Goal: Task Accomplishment & Management: Manage account settings

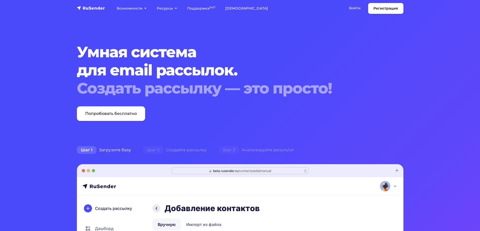
drag, startPoint x: 333, startPoint y: 9, endPoint x: 343, endPoint y: 9, distance: 10.9
click at [338, 9] on div "Возможности Конструктор писем Формы подписки A/B–тестирование API и SMTP новое …" at bounding box center [256, 8] width 294 height 11
click at [348, 8] on link "Войти" at bounding box center [355, 8] width 22 height 10
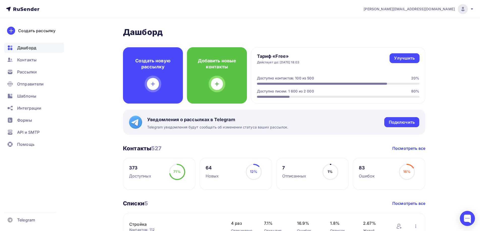
drag, startPoint x: 318, startPoint y: 85, endPoint x: 333, endPoint y: 85, distance: 15.1
click at [333, 85] on div "Доступно контактов: 100 из 500 20% Доступно писем: 1 600 из 2 000 80%" at bounding box center [338, 87] width 162 height 22
click at [391, 56] on link "Улучшить" at bounding box center [404, 58] width 30 height 10
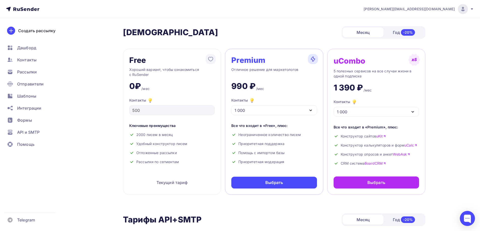
click at [275, 114] on div "1 000" at bounding box center [273, 110] width 85 height 10
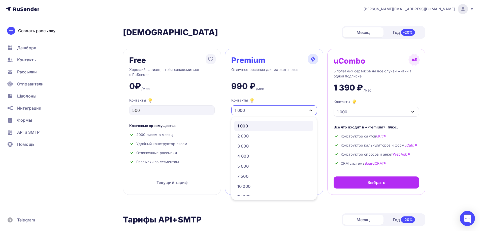
click at [276, 111] on div "1 000" at bounding box center [273, 110] width 85 height 10
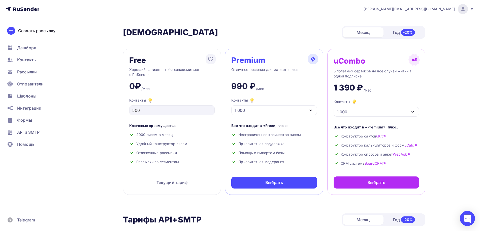
click at [273, 119] on div "Premium Отличное решение для маркетологов 990 ₽ /мес Контакты 1 000 1 000 2 000…" at bounding box center [274, 122] width 98 height 146
click at [265, 112] on div "1 000" at bounding box center [273, 110] width 85 height 10
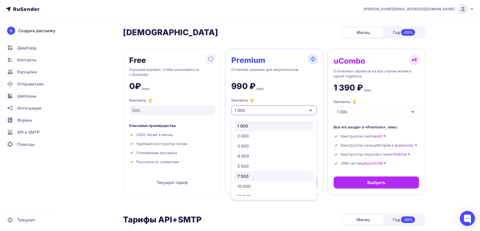
click at [259, 175] on div "7 500" at bounding box center [273, 176] width 73 height 6
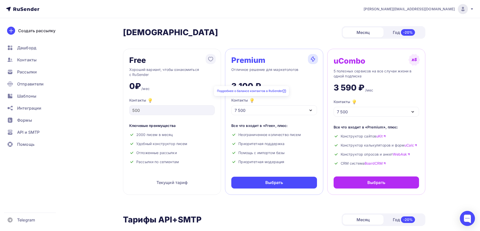
click at [254, 107] on div "7 500" at bounding box center [273, 110] width 85 height 10
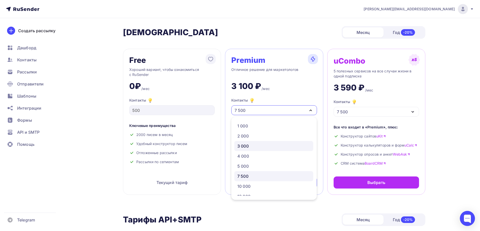
click at [243, 151] on link "3 000" at bounding box center [273, 146] width 79 height 10
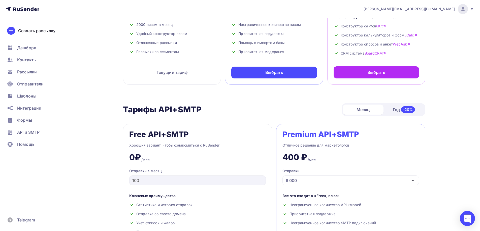
scroll to position [151, 0]
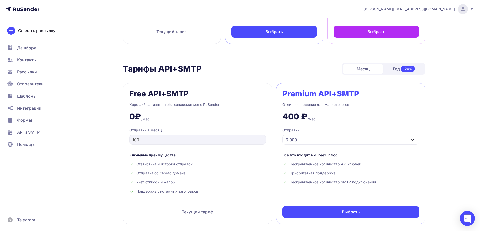
click at [305, 140] on div "6 000" at bounding box center [350, 140] width 136 height 10
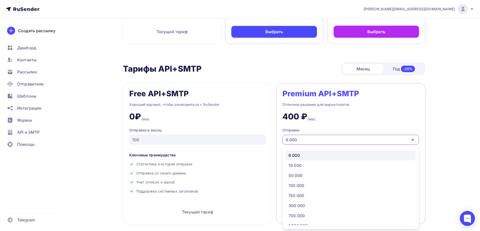
click at [305, 140] on div "6 000" at bounding box center [350, 140] width 136 height 10
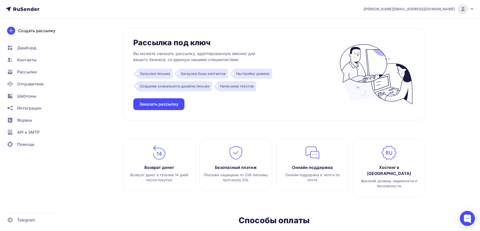
scroll to position [504, 0]
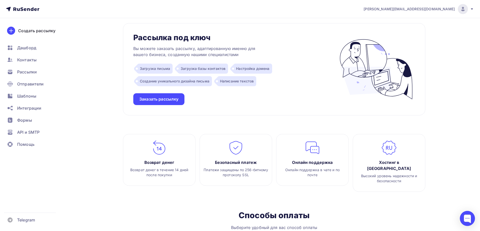
click at [27, 7] on icon at bounding box center [22, 9] width 33 height 6
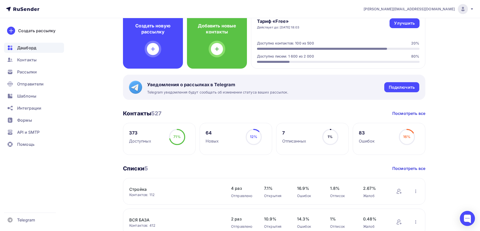
scroll to position [76, 0]
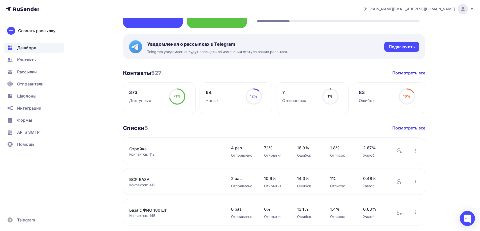
drag, startPoint x: 127, startPoint y: 93, endPoint x: 131, endPoint y: 92, distance: 3.3
click at [128, 93] on div "373 Доступных 71% 71%" at bounding box center [159, 99] width 73 height 32
click at [132, 92] on div "373" at bounding box center [140, 93] width 22 height 6
click at [177, 95] on span "71%" at bounding box center [176, 96] width 7 height 4
click at [139, 100] on div "Доступных" at bounding box center [140, 101] width 22 height 6
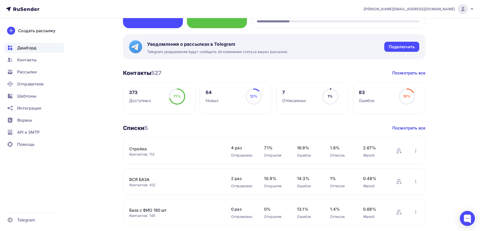
click at [133, 92] on div "373" at bounding box center [140, 93] width 22 height 6
click at [142, 146] on div "Стройка Контактов: 112 Добавить контакты Переименовать список Скачать список От…" at bounding box center [175, 151] width 92 height 12
click at [141, 148] on link "Стройка" at bounding box center [172, 149] width 86 height 6
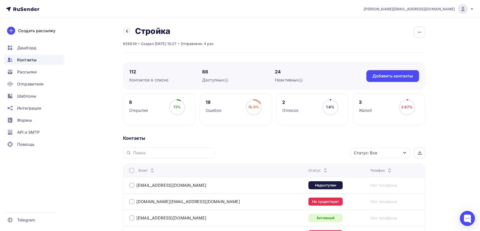
click at [35, 48] on span "Дашборд" at bounding box center [26, 48] width 19 height 6
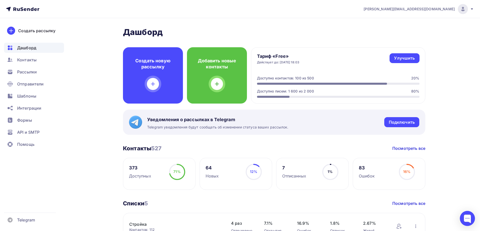
scroll to position [126, 0]
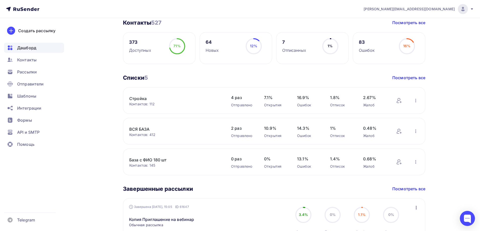
click at [131, 99] on link "Стройка" at bounding box center [172, 99] width 86 height 6
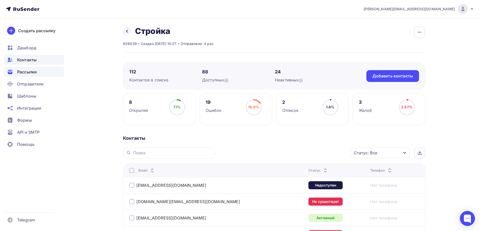
click at [22, 68] on div "Рассылки" at bounding box center [34, 72] width 60 height 10
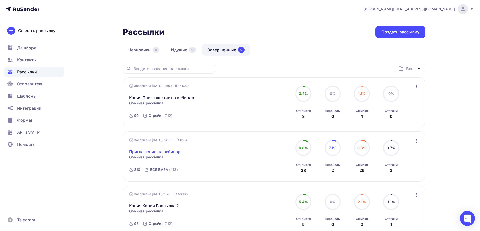
click at [162, 150] on link "Приглашение на вебинар" at bounding box center [155, 152] width 52 height 6
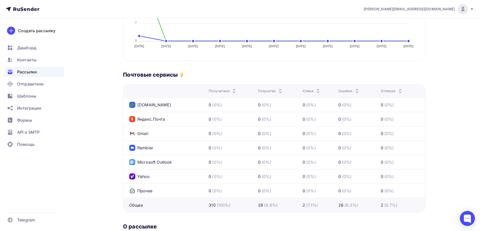
scroll to position [252, 0]
